Goal: Task Accomplishment & Management: Use online tool/utility

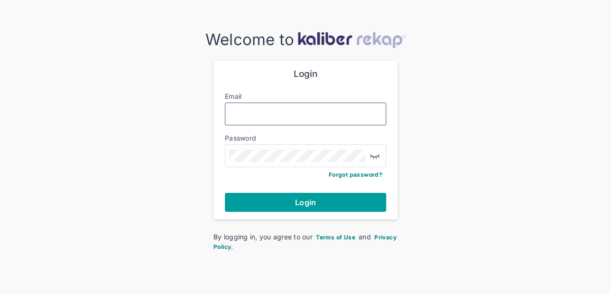
type input "**********"
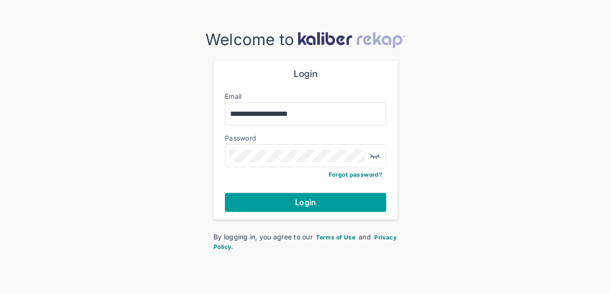
click at [318, 206] on button "Login" at bounding box center [305, 202] width 161 height 19
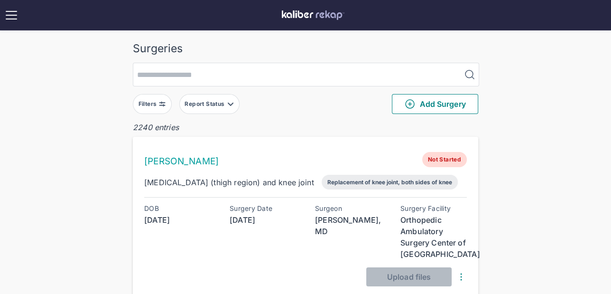
click at [150, 109] on button "Filters" at bounding box center [152, 104] width 39 height 20
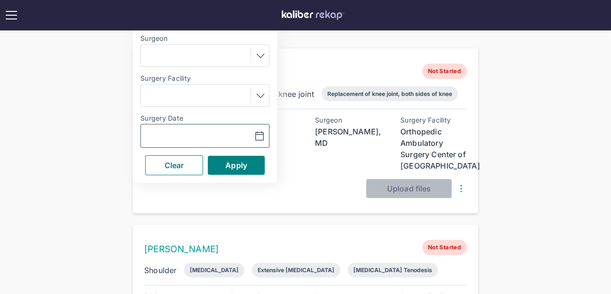
click at [177, 131] on input "text" at bounding box center [172, 135] width 55 height 11
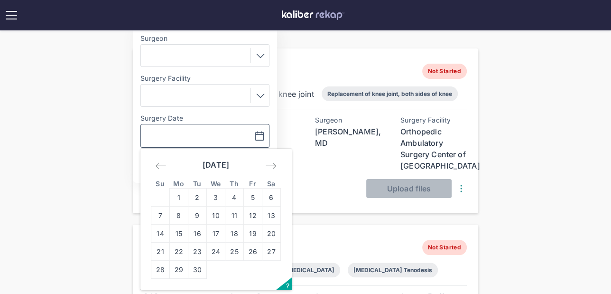
scroll to position [143, 0]
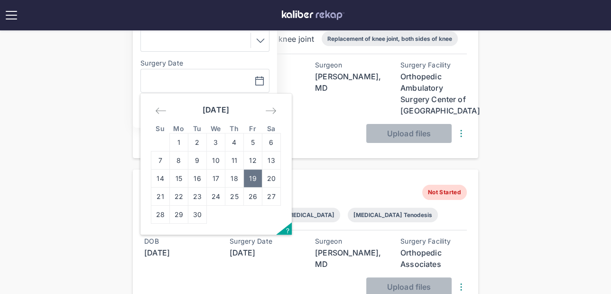
click at [257, 174] on td "19" at bounding box center [253, 178] width 19 height 18
type input "**********"
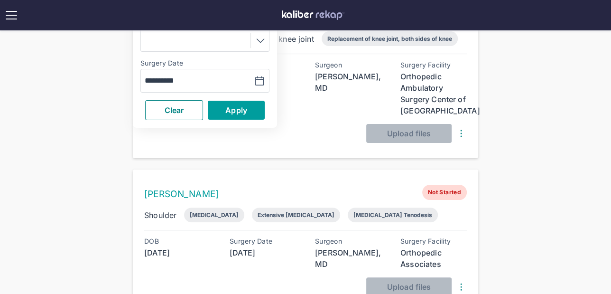
click at [222, 102] on button "Apply" at bounding box center [236, 110] width 57 height 19
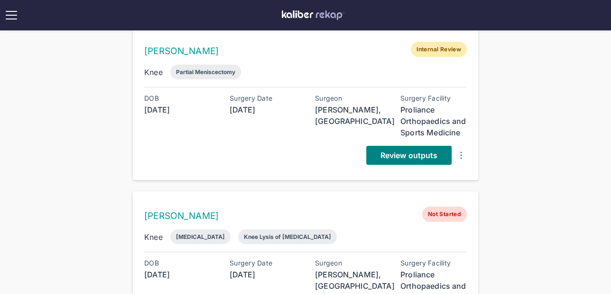
scroll to position [97, 0]
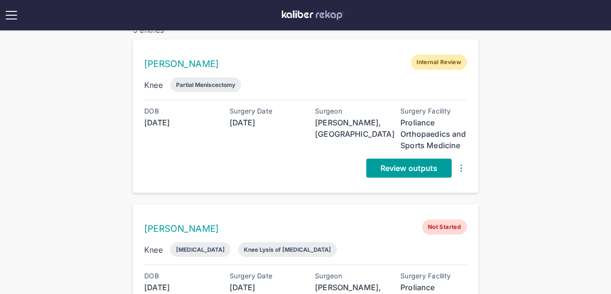
click at [394, 170] on span "Review outputs" at bounding box center [409, 167] width 57 height 9
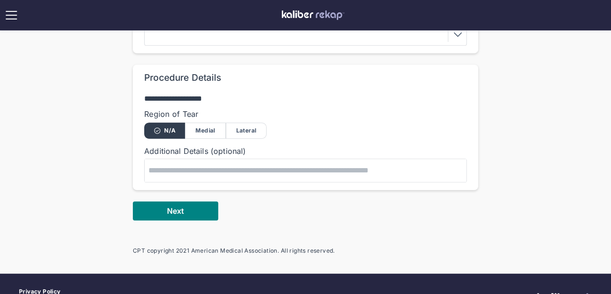
scroll to position [392, 0]
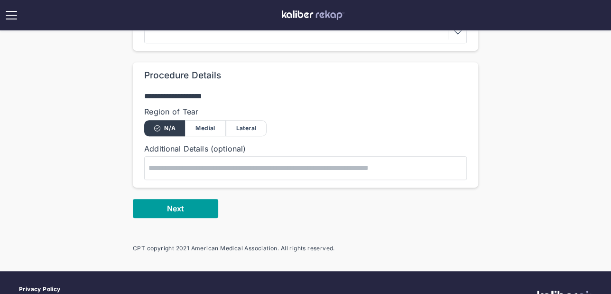
click at [205, 206] on button "Next" at bounding box center [175, 208] width 85 height 19
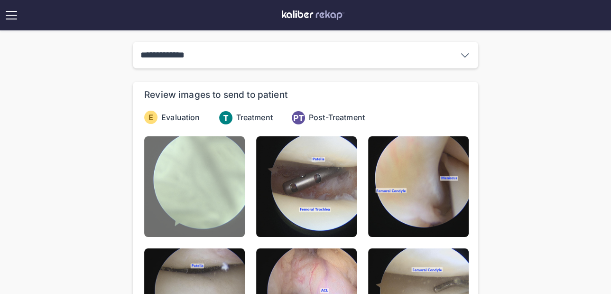
click at [213, 180] on img at bounding box center [194, 186] width 101 height 101
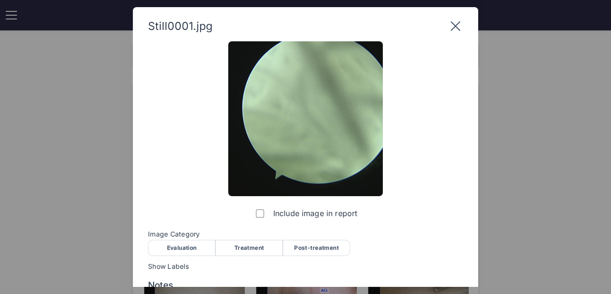
click at [190, 243] on div "Evaluation" at bounding box center [181, 248] width 67 height 16
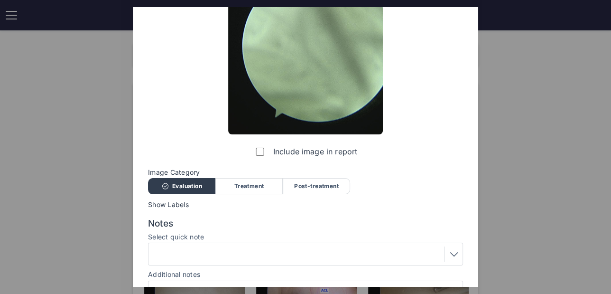
scroll to position [117, 0]
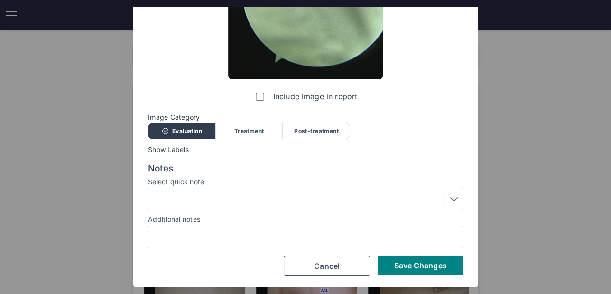
click at [400, 275] on div "Still0001.jpg Include image in report Image Category Evaluation Treatment Post-…" at bounding box center [306, 88] width 346 height 397
click at [394, 265] on span "Save Changes" at bounding box center [420, 265] width 53 height 9
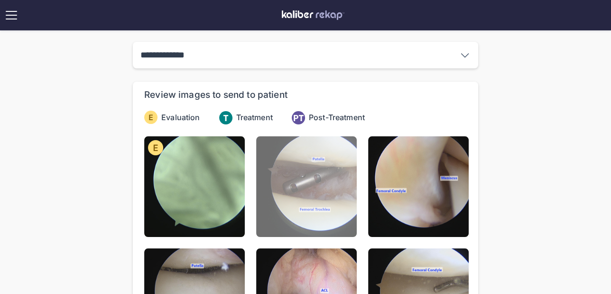
click at [292, 184] on img at bounding box center [306, 186] width 101 height 101
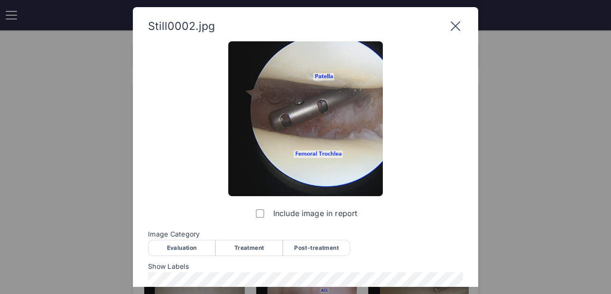
click at [187, 245] on div "Evaluation" at bounding box center [181, 248] width 67 height 16
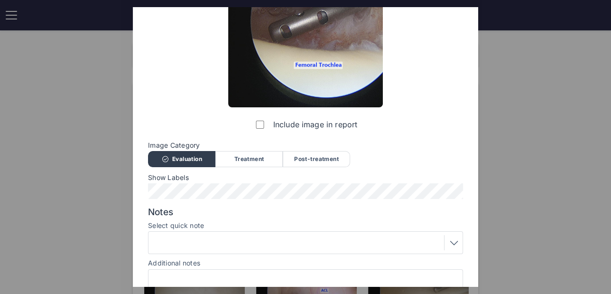
scroll to position [132, 0]
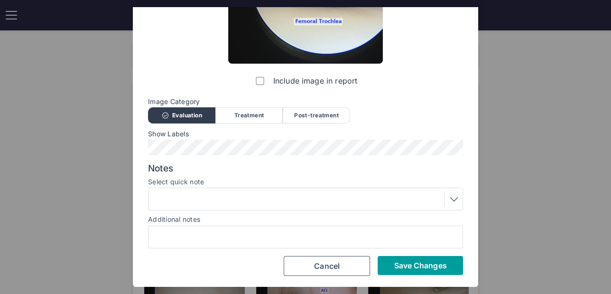
click at [424, 273] on button "Save Changes" at bounding box center [420, 265] width 85 height 19
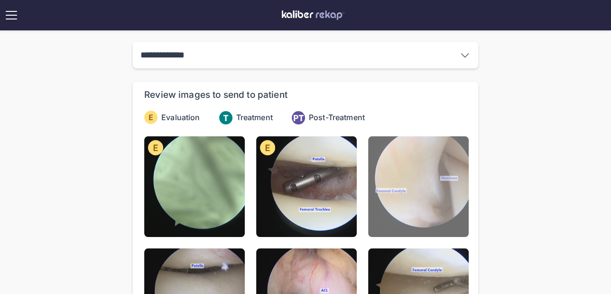
click at [399, 188] on img at bounding box center [418, 186] width 101 height 101
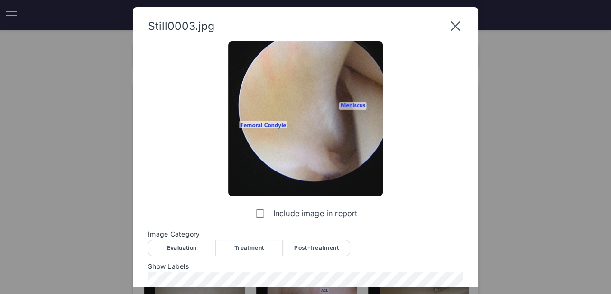
click at [170, 247] on div "Evaluation" at bounding box center [181, 248] width 67 height 16
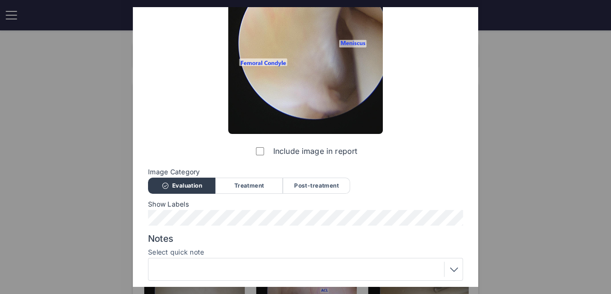
scroll to position [112, 0]
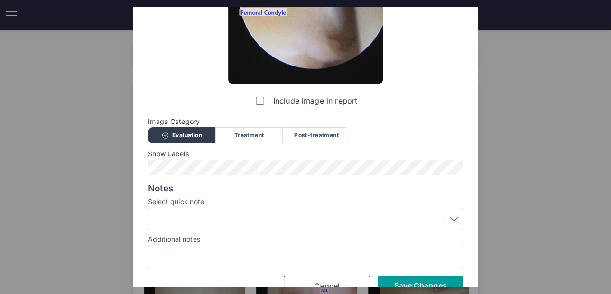
click at [414, 285] on span "Save Changes" at bounding box center [420, 285] width 53 height 9
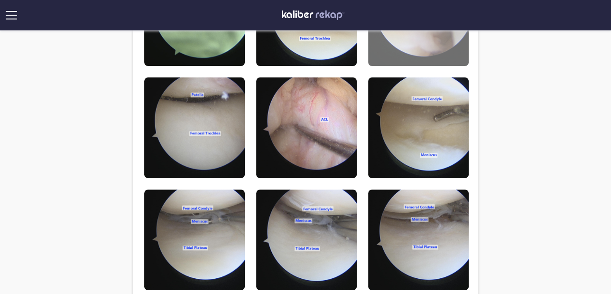
scroll to position [177, 0]
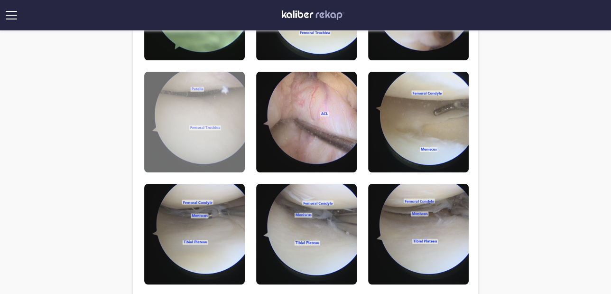
click at [177, 113] on img at bounding box center [194, 122] width 101 height 101
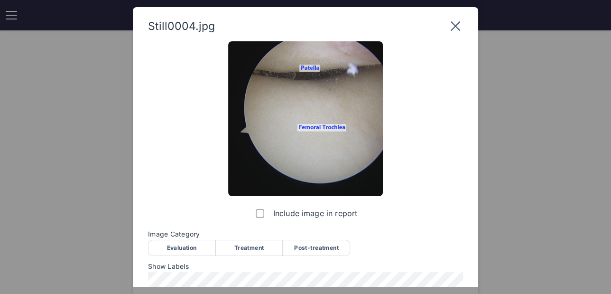
click at [188, 242] on div "Evaluation" at bounding box center [181, 248] width 67 height 16
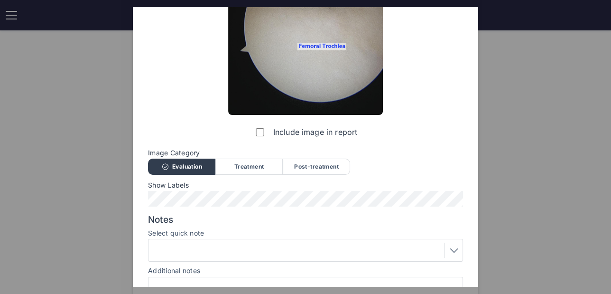
scroll to position [132, 0]
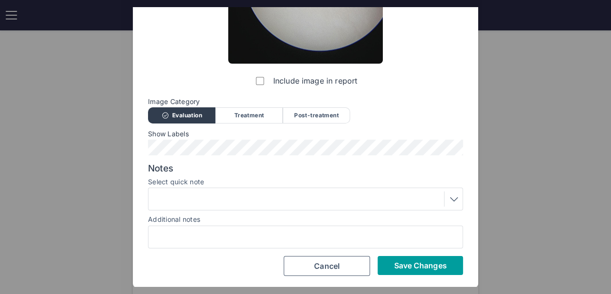
click at [402, 266] on span "Save Changes" at bounding box center [420, 265] width 53 height 9
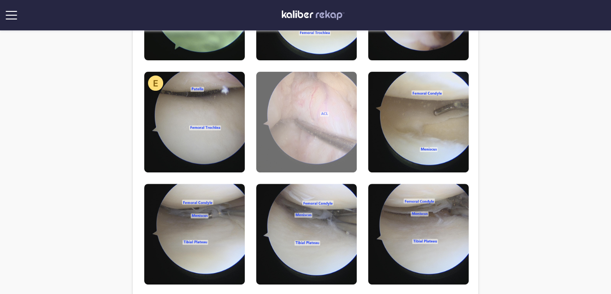
click at [293, 130] on img at bounding box center [306, 122] width 101 height 101
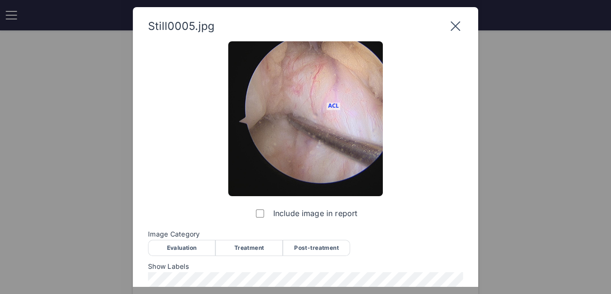
click at [176, 249] on div "Evaluation" at bounding box center [181, 248] width 67 height 16
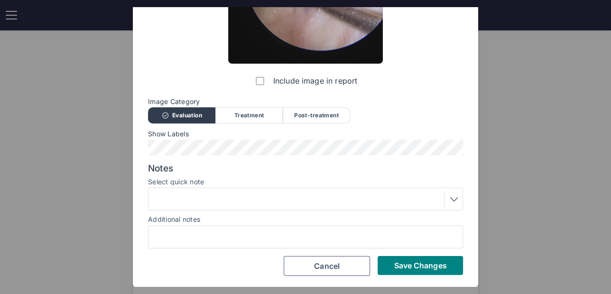
click at [195, 197] on div at bounding box center [305, 198] width 309 height 15
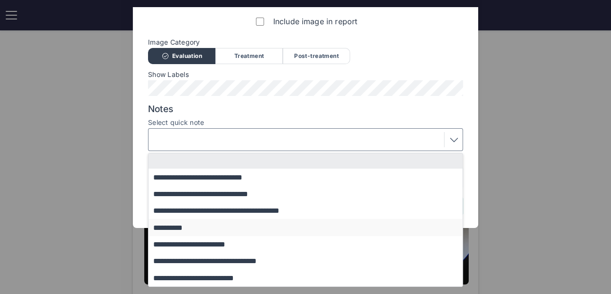
click at [191, 229] on button "**********" at bounding box center [310, 227] width 323 height 17
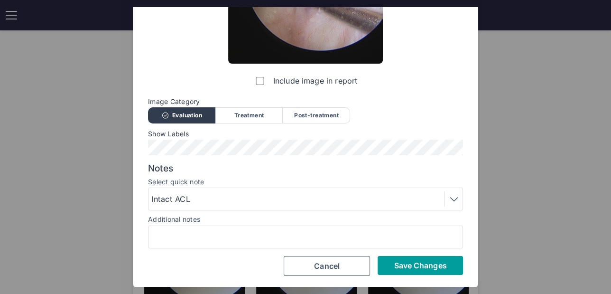
click at [420, 265] on span "Save Changes" at bounding box center [420, 265] width 53 height 9
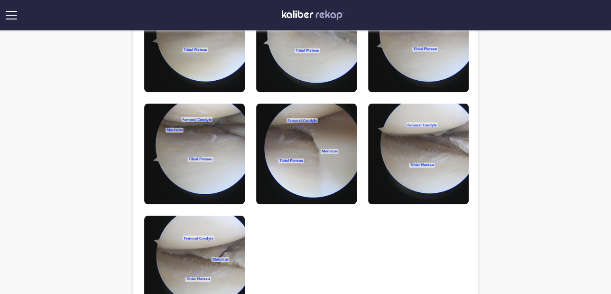
scroll to position [399, 0]
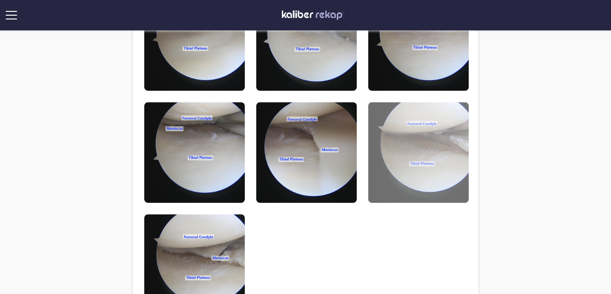
click at [448, 143] on img at bounding box center [418, 152] width 101 height 101
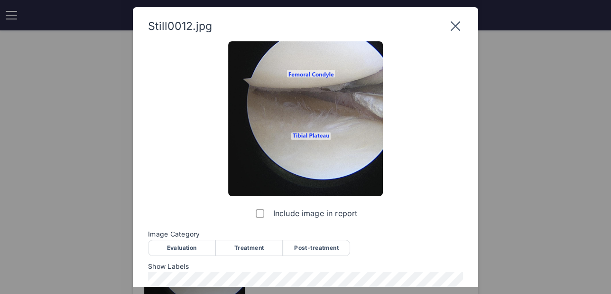
click at [457, 27] on icon at bounding box center [455, 26] width 15 height 15
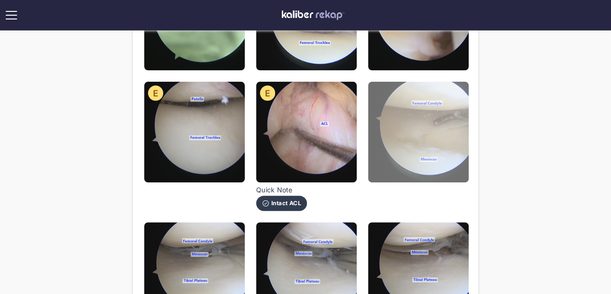
scroll to position [222, 0]
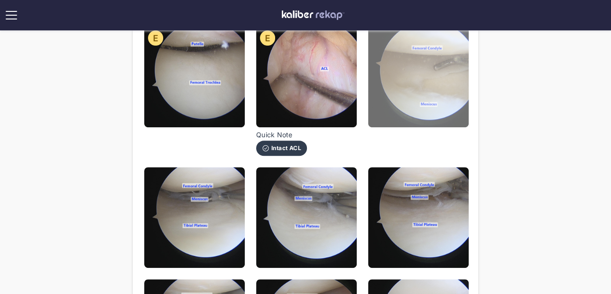
click at [427, 58] on img at bounding box center [418, 77] width 101 height 101
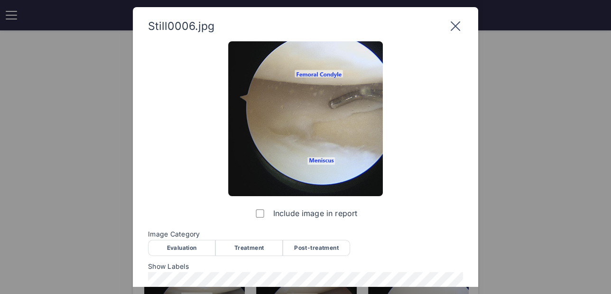
click at [167, 245] on div "Evaluation" at bounding box center [181, 248] width 67 height 16
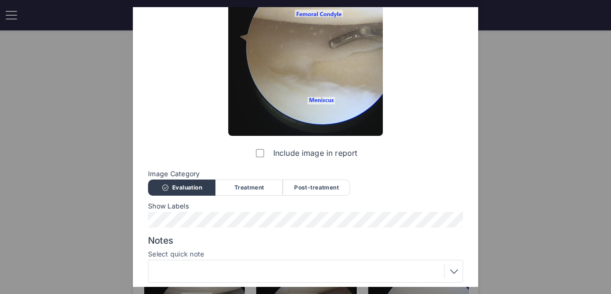
scroll to position [132, 0]
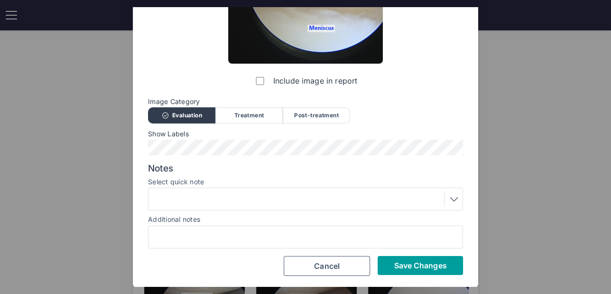
click at [415, 266] on span "Save Changes" at bounding box center [420, 265] width 53 height 9
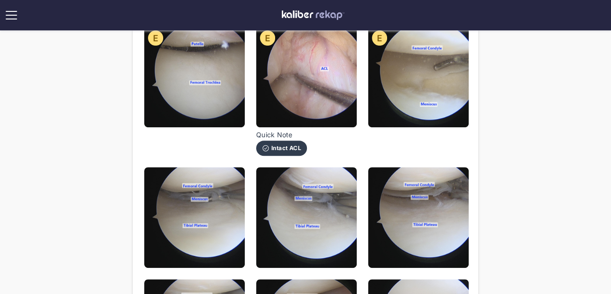
scroll to position [305, 0]
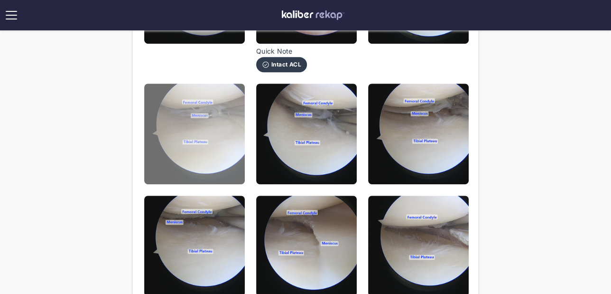
click at [173, 121] on img at bounding box center [194, 134] width 101 height 101
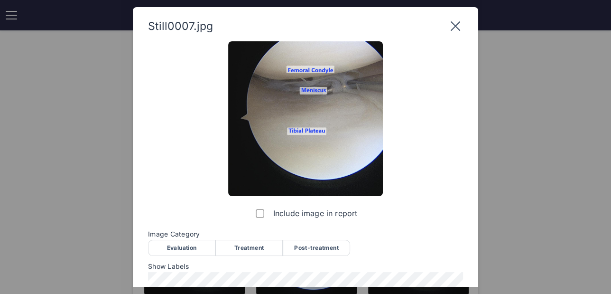
click at [186, 254] on div "Evaluation" at bounding box center [181, 248] width 67 height 16
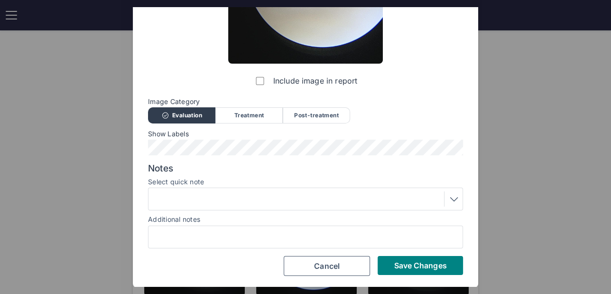
click at [226, 195] on div at bounding box center [305, 198] width 309 height 15
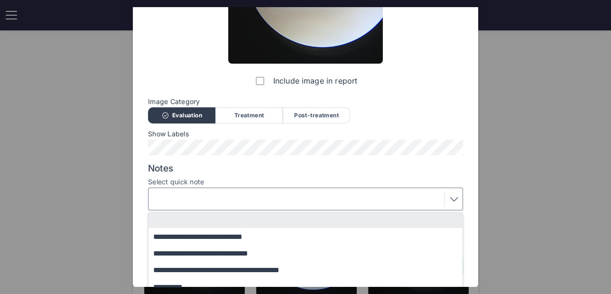
scroll to position [192, 0]
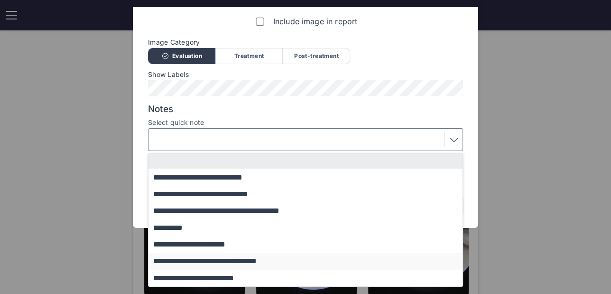
click at [223, 260] on button "**********" at bounding box center [310, 261] width 323 height 17
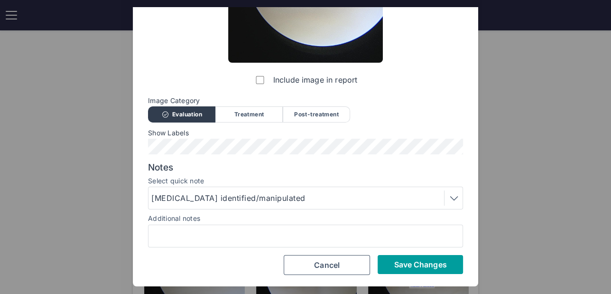
scroll to position [132, 0]
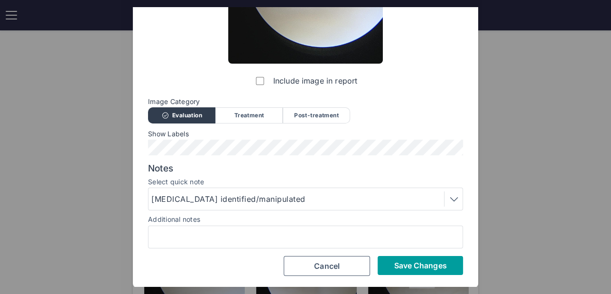
click at [401, 270] on span "Save Changes" at bounding box center [420, 265] width 53 height 9
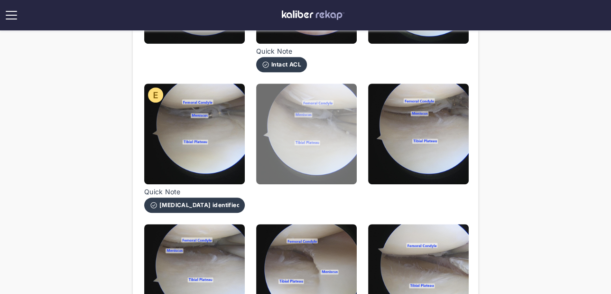
click at [299, 140] on img at bounding box center [306, 134] width 101 height 101
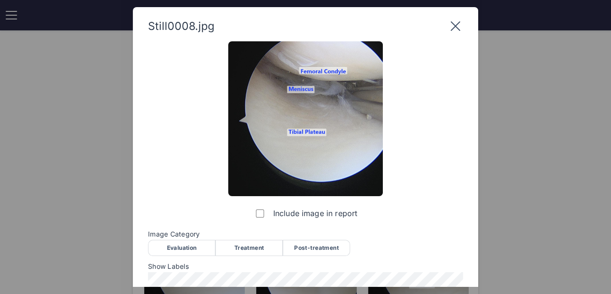
click at [245, 237] on span "Image Category" at bounding box center [305, 234] width 315 height 8
click at [244, 249] on div "Treatment" at bounding box center [248, 248] width 67 height 16
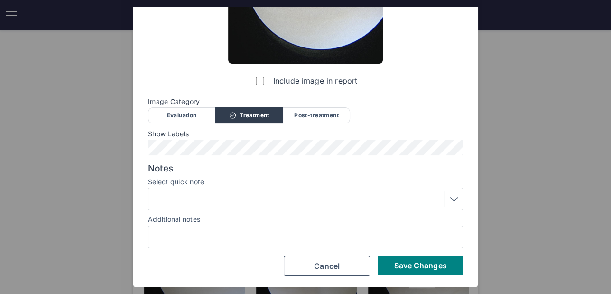
click at [225, 194] on div at bounding box center [305, 198] width 309 height 15
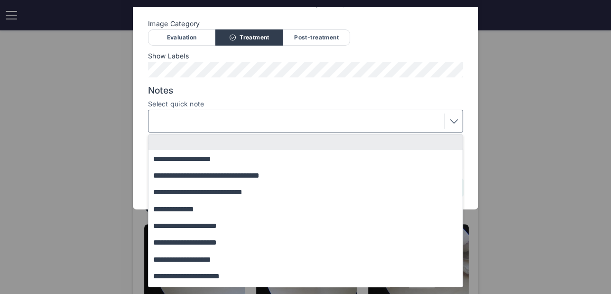
scroll to position [82, 0]
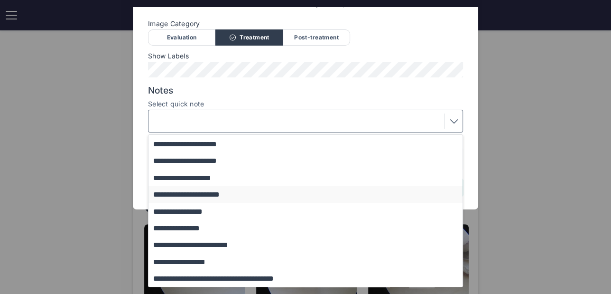
click at [214, 191] on button "**********" at bounding box center [310, 194] width 323 height 17
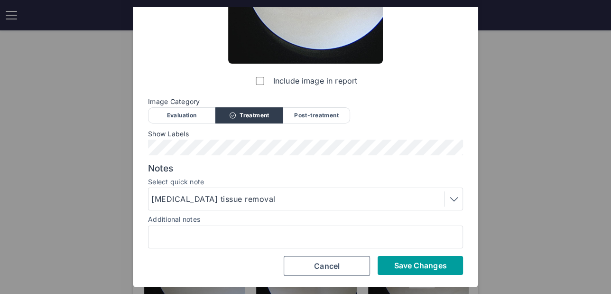
click at [424, 258] on button "Save Changes" at bounding box center [420, 265] width 85 height 19
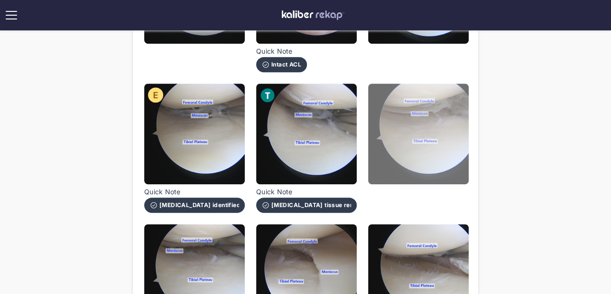
click at [406, 131] on img at bounding box center [418, 134] width 101 height 101
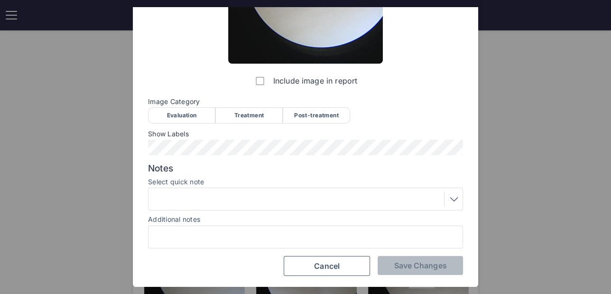
click at [235, 109] on div "Treatment" at bounding box center [248, 115] width 67 height 16
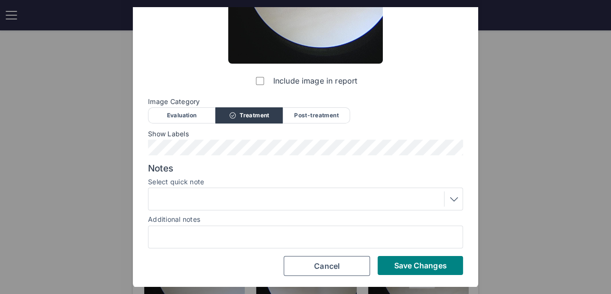
click at [202, 206] on div at bounding box center [305, 198] width 315 height 23
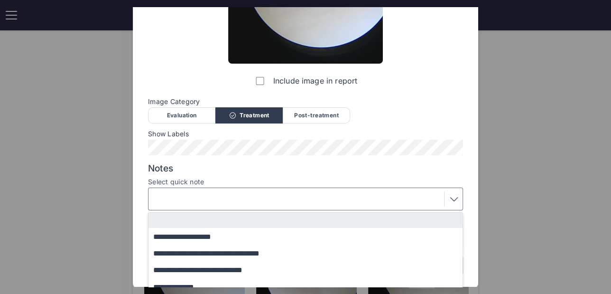
scroll to position [210, 0]
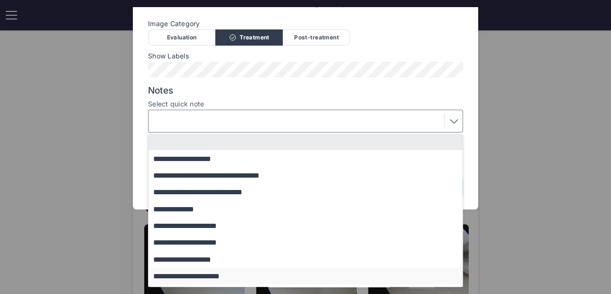
click at [203, 274] on button "**********" at bounding box center [310, 276] width 323 height 17
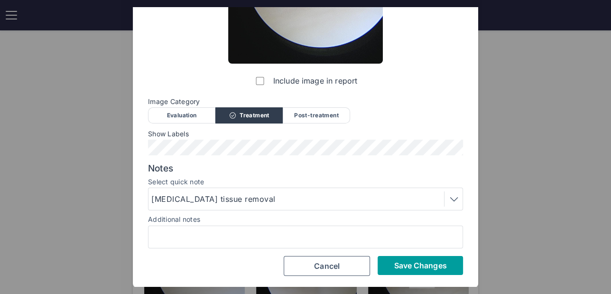
click at [443, 268] on span "Save Changes" at bounding box center [420, 265] width 53 height 9
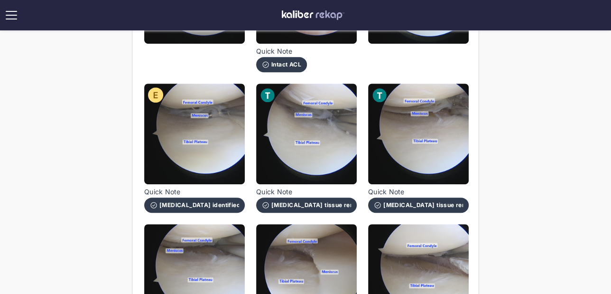
scroll to position [365, 0]
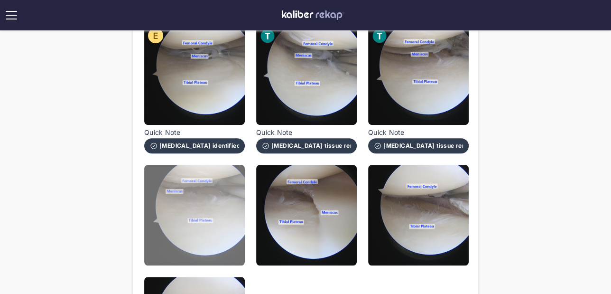
click at [219, 178] on img at bounding box center [194, 215] width 101 height 101
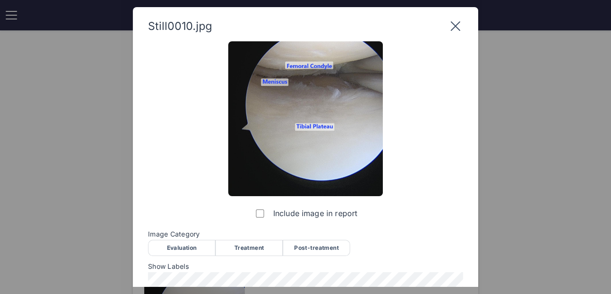
click at [249, 244] on div "Treatment" at bounding box center [248, 248] width 67 height 16
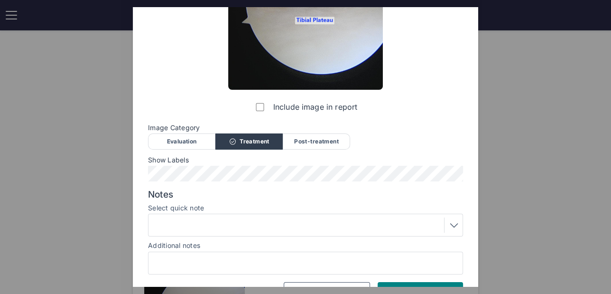
click at [187, 165] on div "Show Labels" at bounding box center [305, 168] width 315 height 25
click at [187, 182] on div "Include image in report Image Category Evaluation Treatment Post-treatment Eval…" at bounding box center [305, 118] width 315 height 367
click at [183, 218] on div at bounding box center [305, 224] width 309 height 15
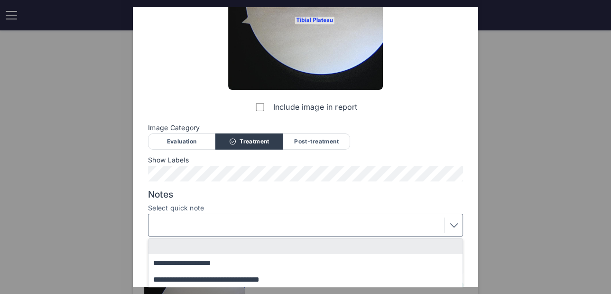
scroll to position [210, 0]
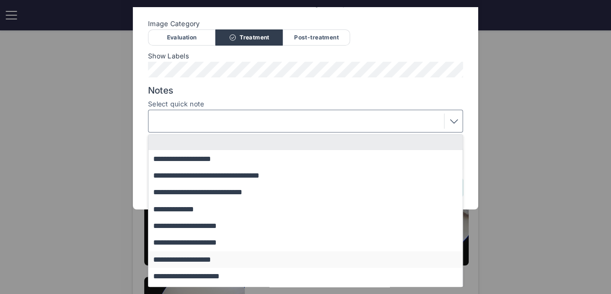
click at [191, 256] on button "**********" at bounding box center [310, 259] width 323 height 17
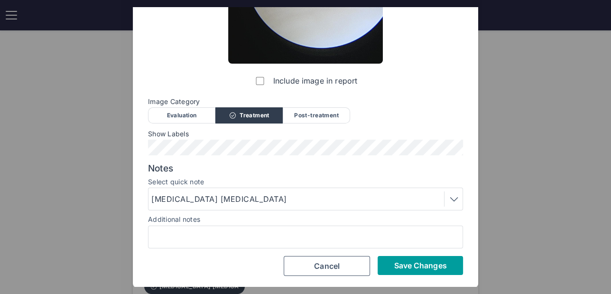
click at [421, 265] on span "Save Changes" at bounding box center [420, 265] width 53 height 9
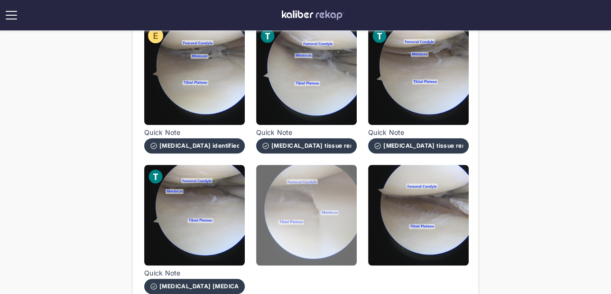
click at [311, 220] on img at bounding box center [306, 215] width 101 height 101
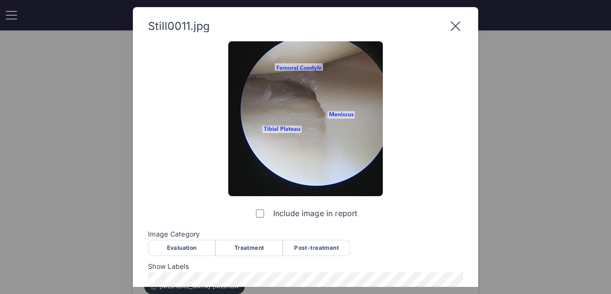
click at [309, 248] on div "Post-treatment" at bounding box center [316, 248] width 67 height 16
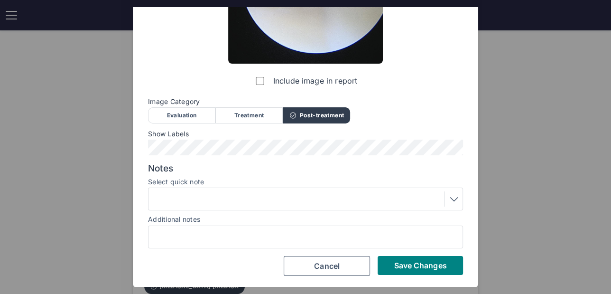
click at [305, 194] on div at bounding box center [305, 198] width 309 height 15
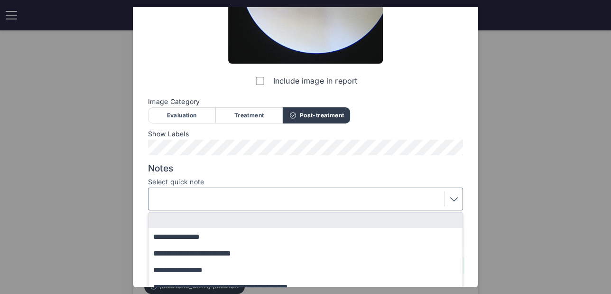
scroll to position [175, 0]
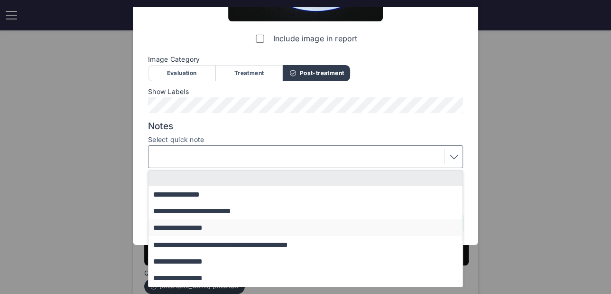
click at [225, 223] on button "**********" at bounding box center [310, 227] width 323 height 17
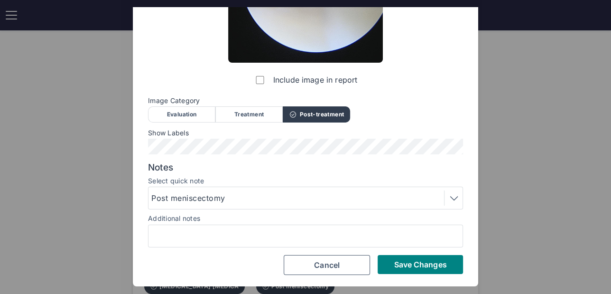
scroll to position [132, 0]
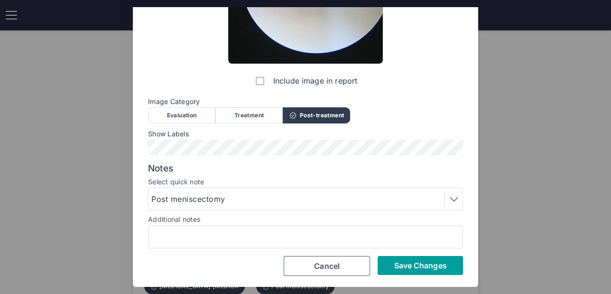
click at [391, 259] on button "Save Changes" at bounding box center [420, 265] width 85 height 19
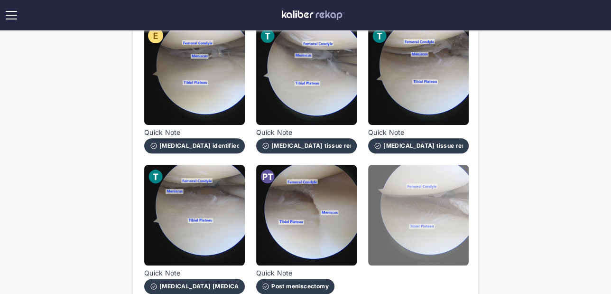
click at [405, 183] on img at bounding box center [418, 215] width 101 height 101
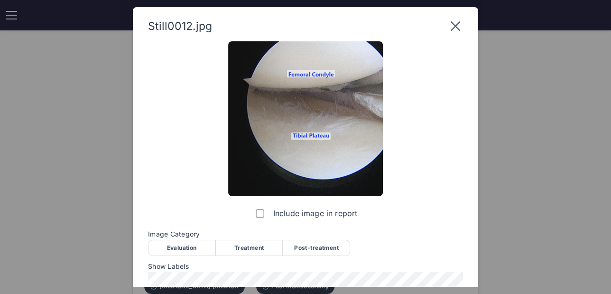
click at [302, 247] on div "Post-treatment" at bounding box center [316, 248] width 67 height 16
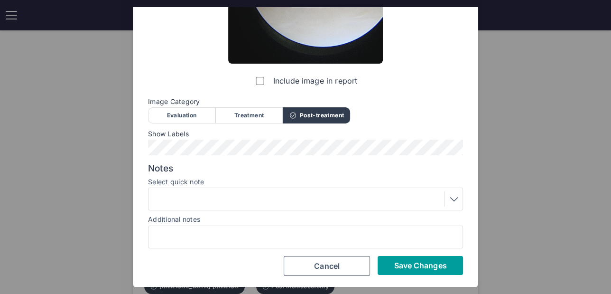
click at [413, 261] on span "Save Changes" at bounding box center [420, 265] width 53 height 9
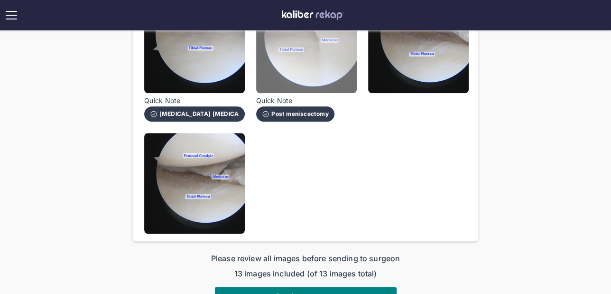
scroll to position [591, 0]
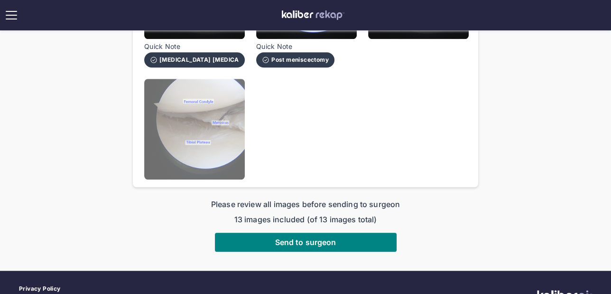
click at [176, 136] on img at bounding box center [194, 129] width 101 height 101
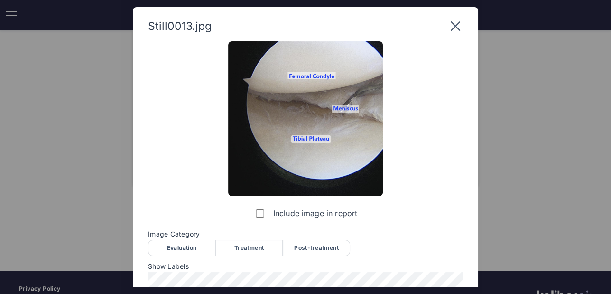
click at [315, 251] on div "Post-treatment" at bounding box center [316, 248] width 67 height 16
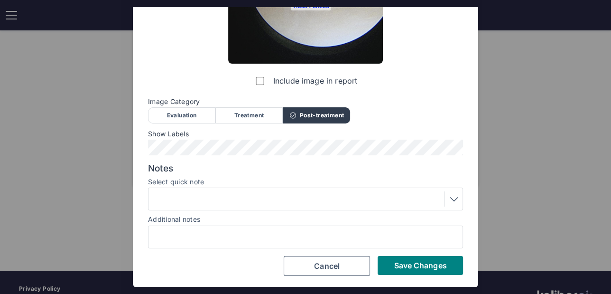
click at [238, 195] on div at bounding box center [305, 198] width 309 height 15
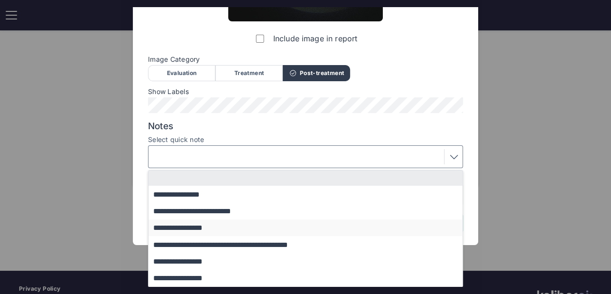
click at [215, 226] on button "**********" at bounding box center [310, 227] width 323 height 17
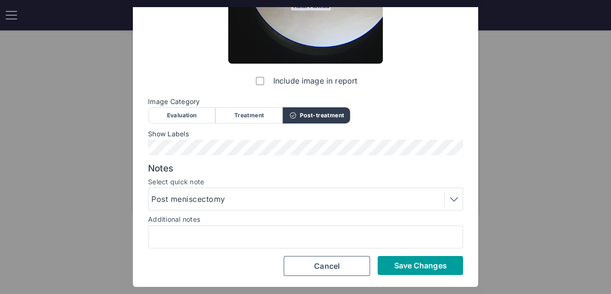
click at [397, 264] on span "Save Changes" at bounding box center [420, 265] width 53 height 9
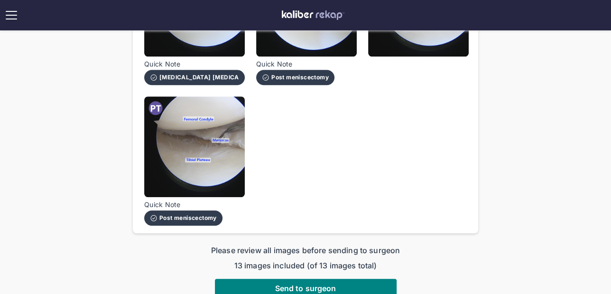
scroll to position [658, 0]
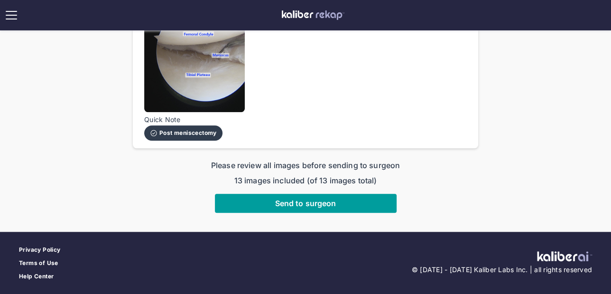
click at [303, 197] on button "Send to surgeon" at bounding box center [306, 203] width 182 height 19
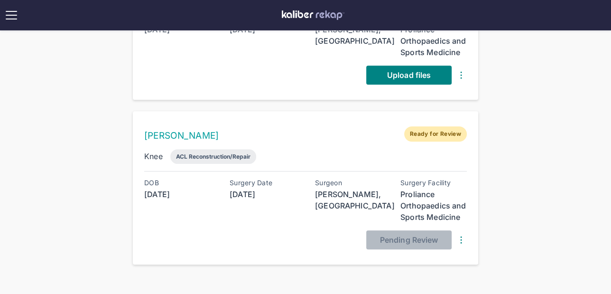
scroll to position [606, 0]
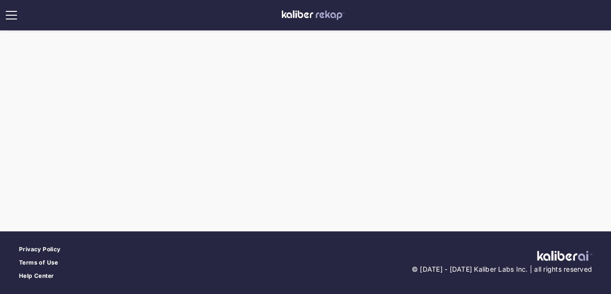
scroll to position [174, 0]
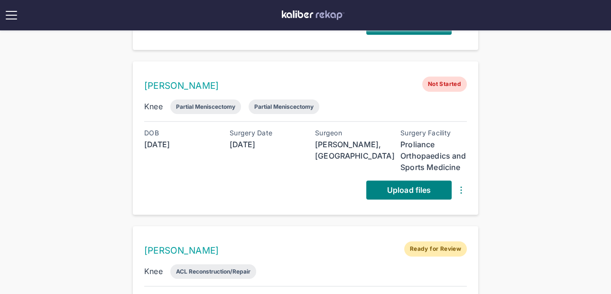
scroll to position [563, 0]
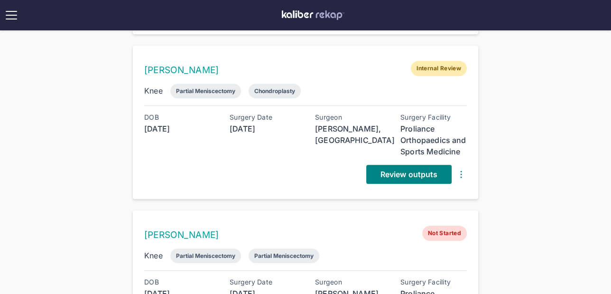
scroll to position [409, 0]
